Goal: Task Accomplishment & Management: Manage account settings

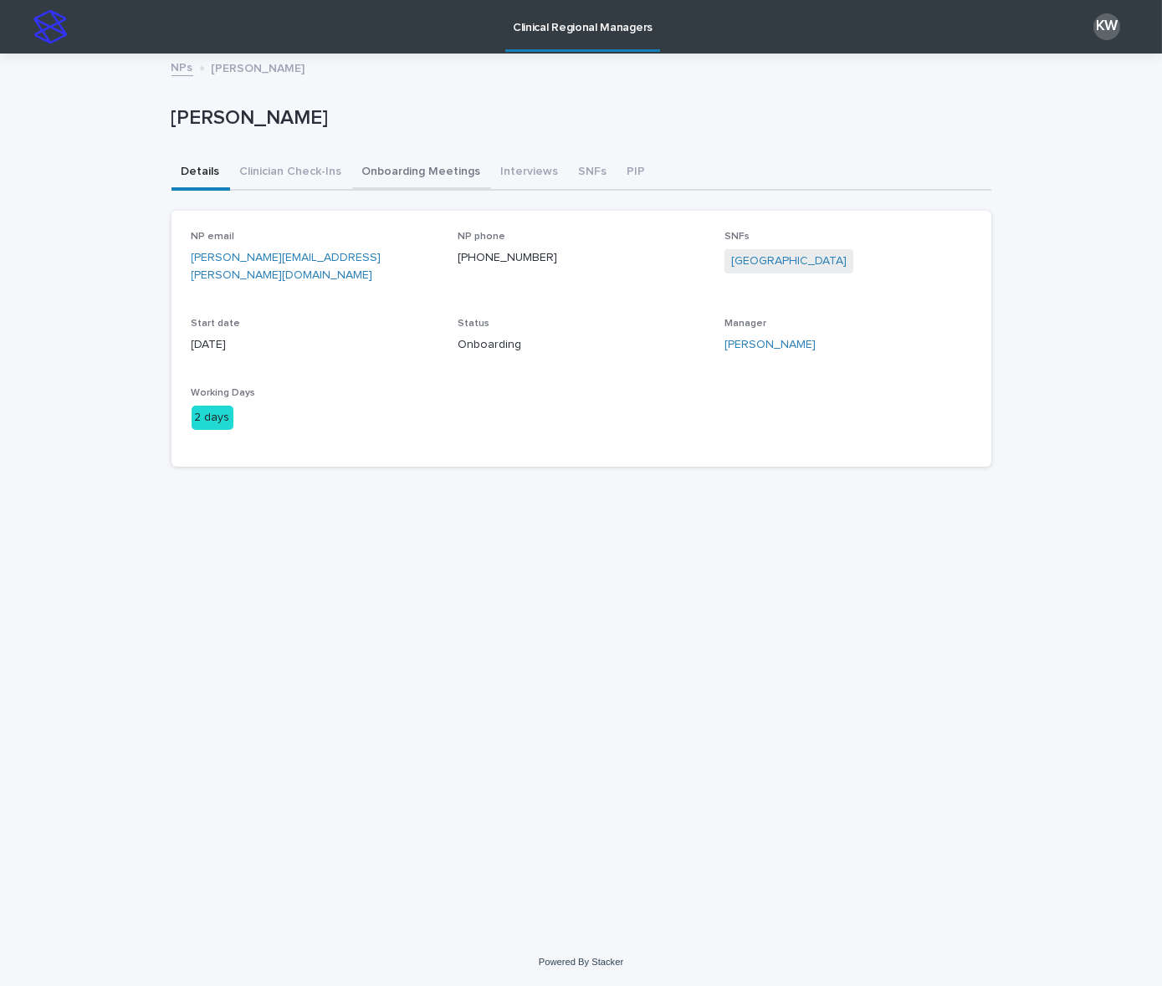
click at [438, 179] on button "Onboarding Meetings" at bounding box center [421, 173] width 139 height 35
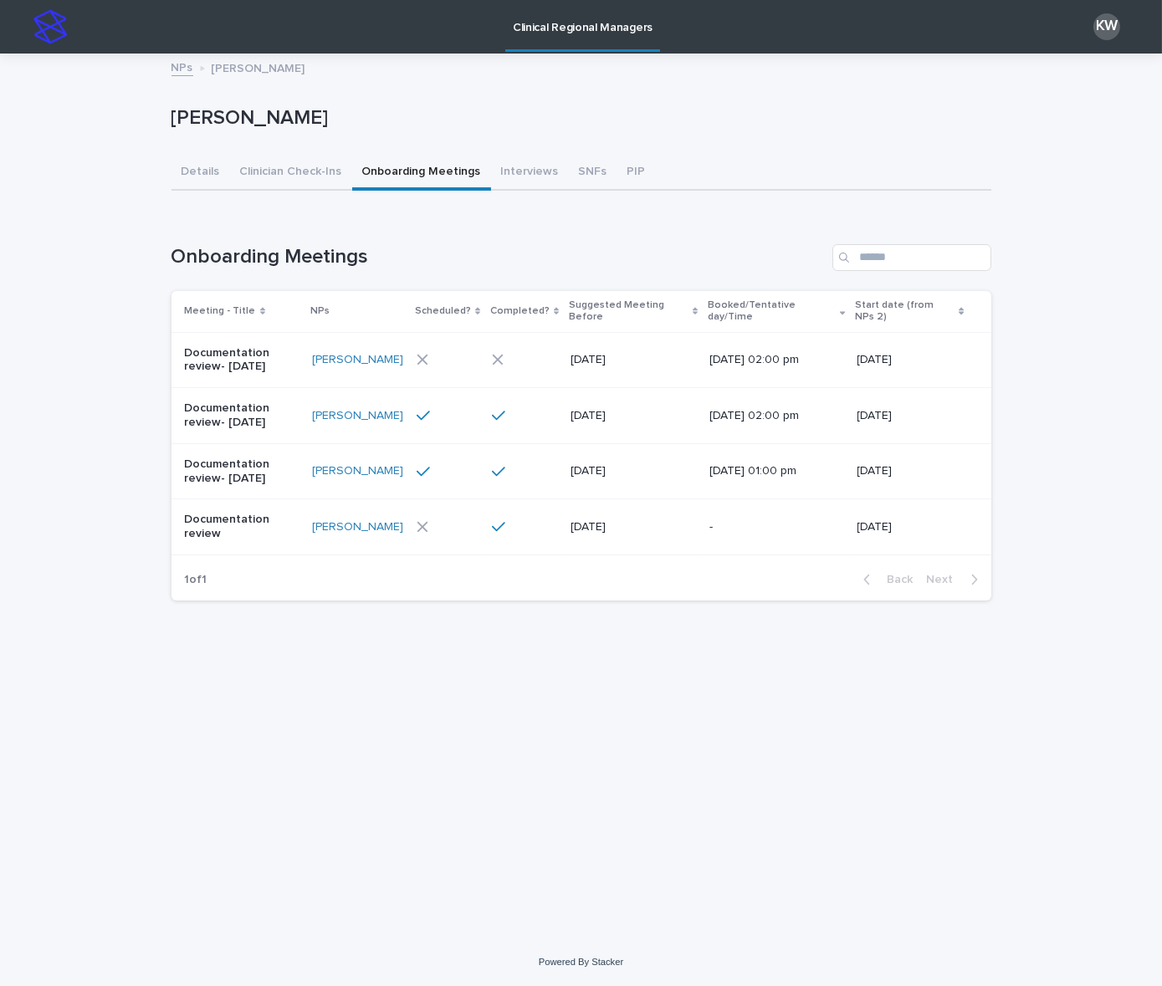
click at [442, 354] on div at bounding box center [445, 360] width 59 height 12
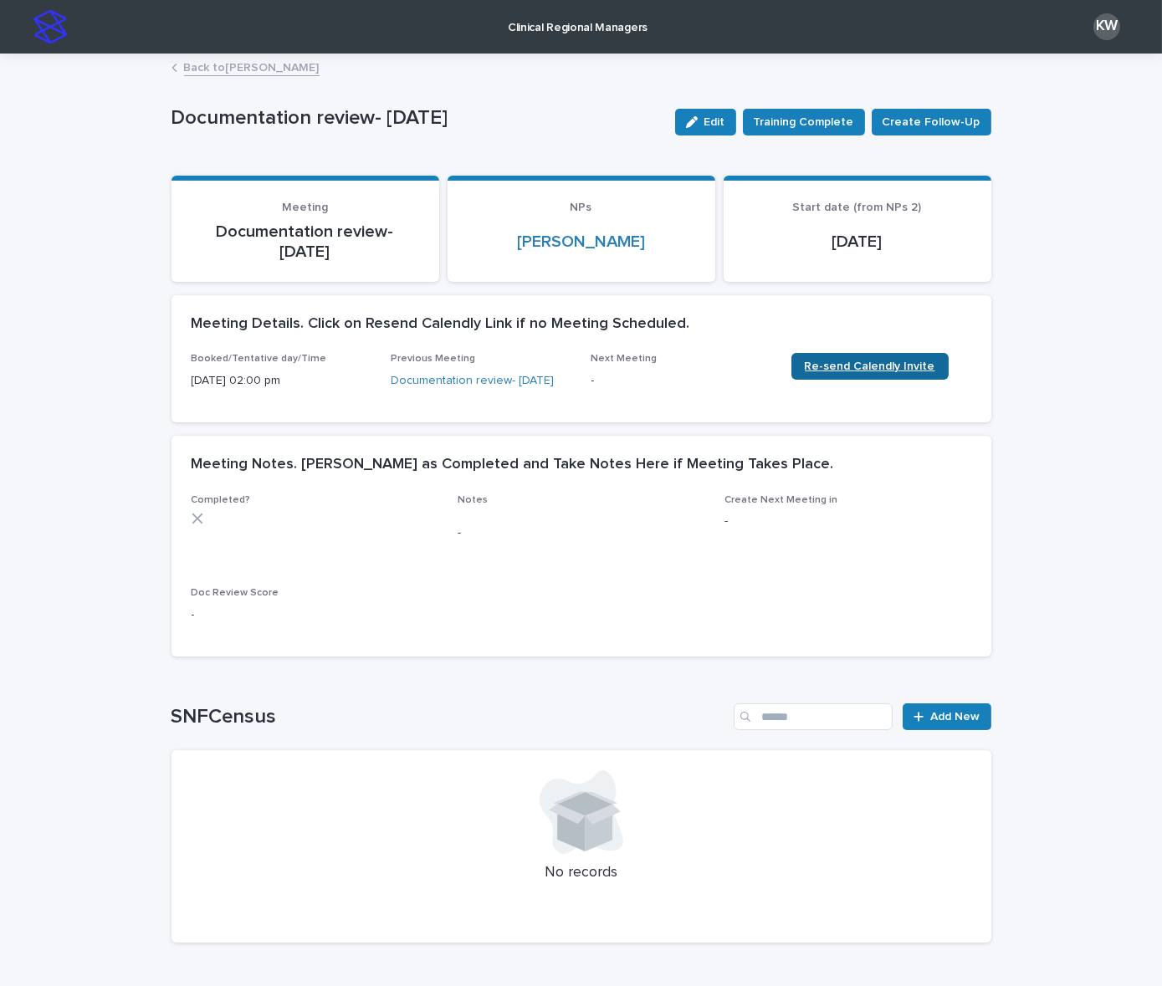
click at [884, 367] on span "Re-send Calendly Invite" at bounding box center [870, 366] width 130 height 12
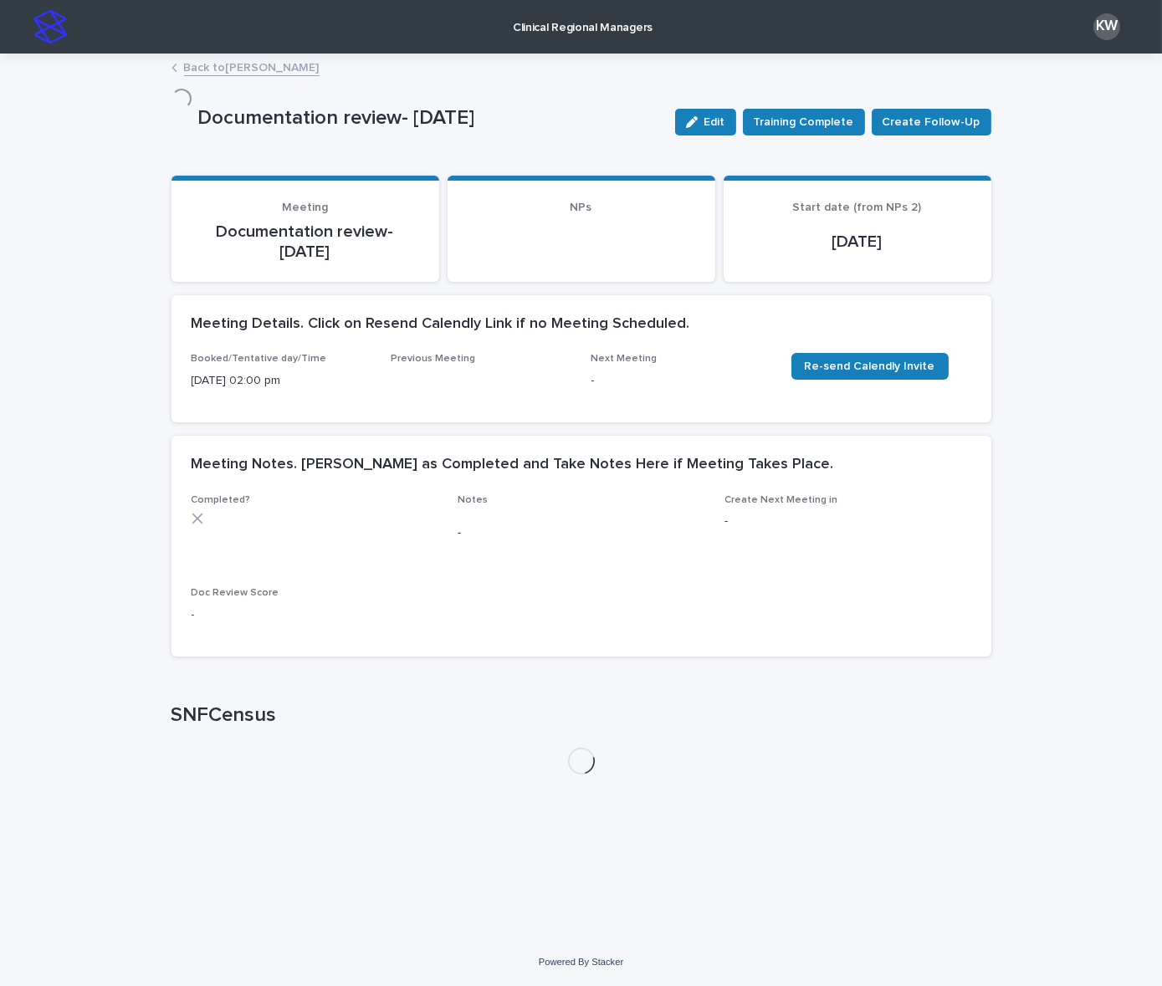
drag, startPoint x: 710, startPoint y: 122, endPoint x: 605, endPoint y: 352, distance: 253.0
click at [704, 123] on div "button" at bounding box center [695, 122] width 18 height 12
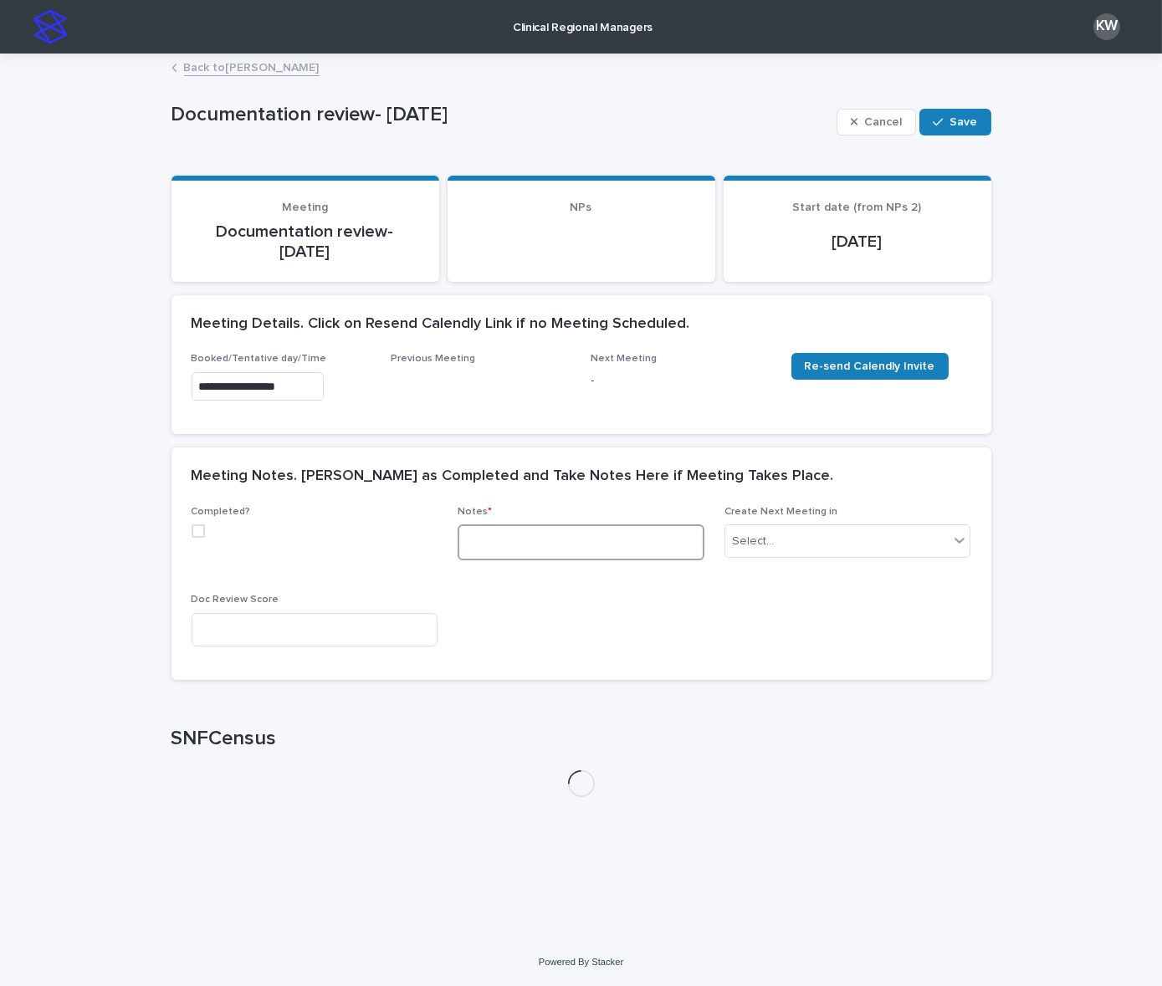
click at [527, 540] on textarea at bounding box center [580, 542] width 247 height 36
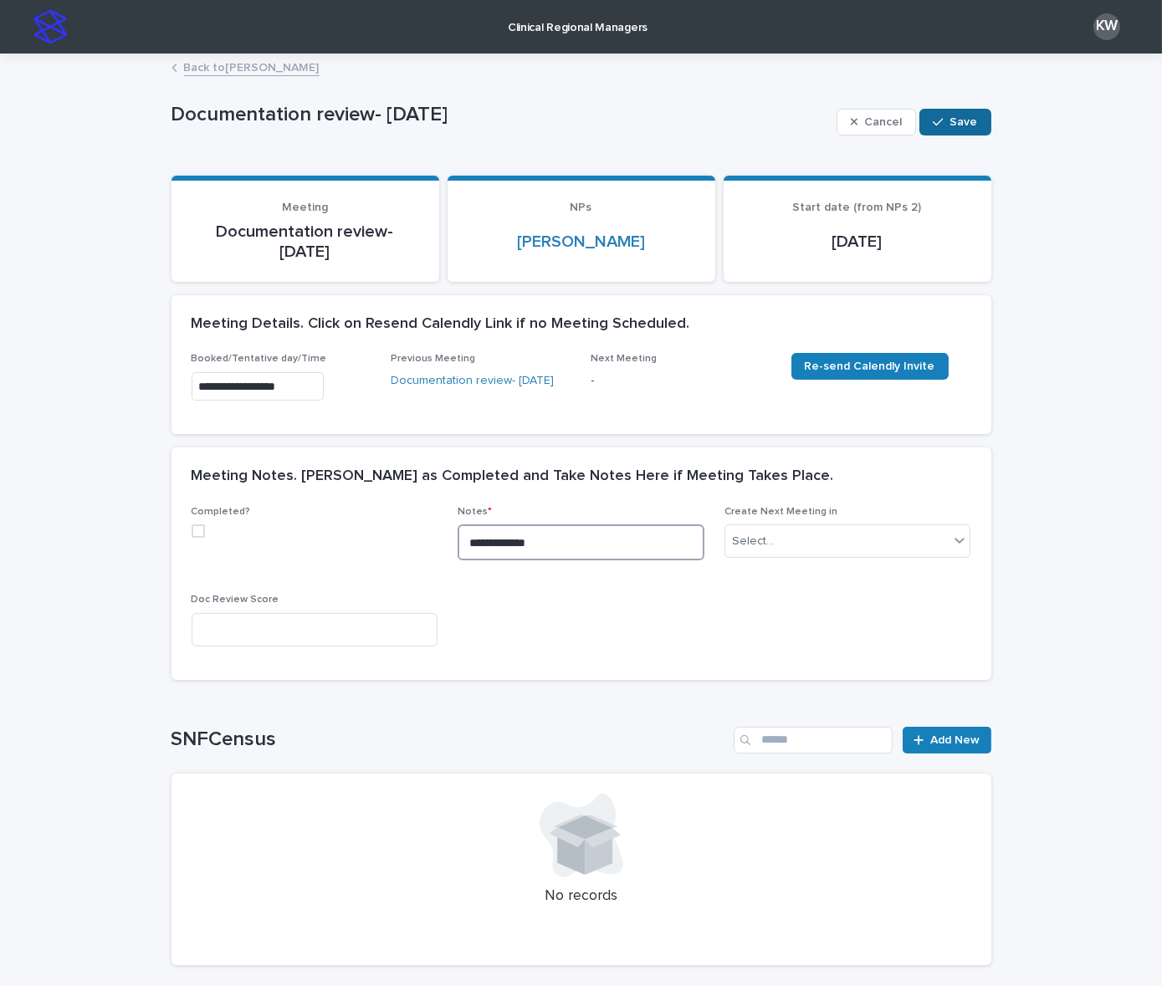
type textarea "**********"
click at [935, 126] on icon "button" at bounding box center [938, 122] width 10 height 12
